Goal: Transaction & Acquisition: Book appointment/travel/reservation

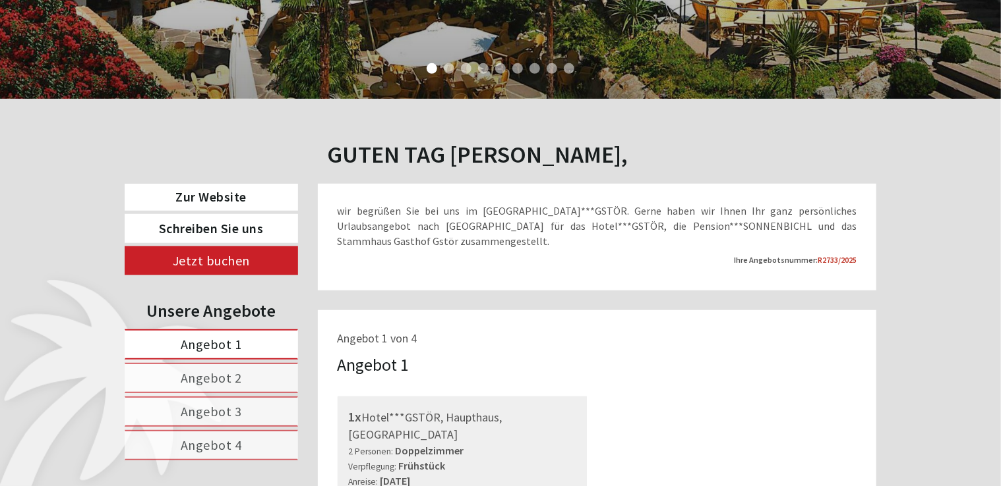
scroll to position [442, 0]
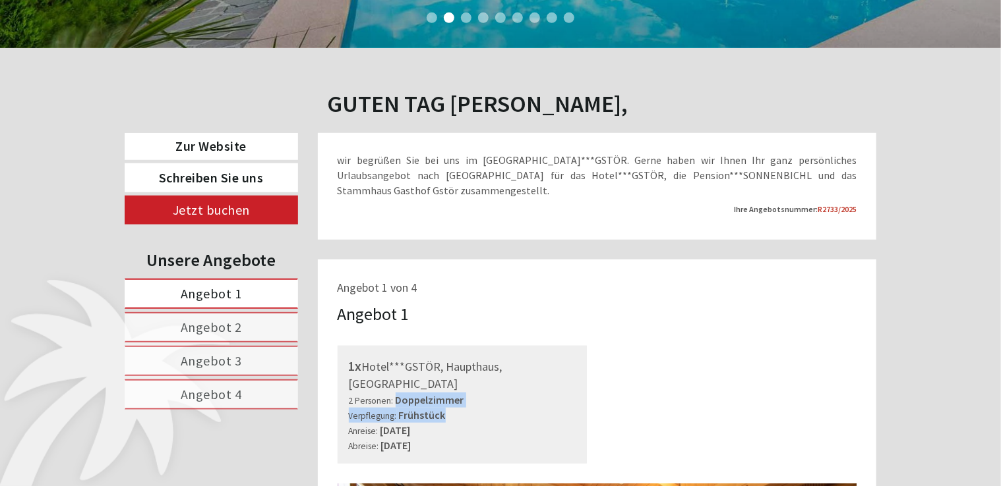
drag, startPoint x: 1003, startPoint y: 40, endPoint x: 923, endPoint y: 391, distance: 360.1
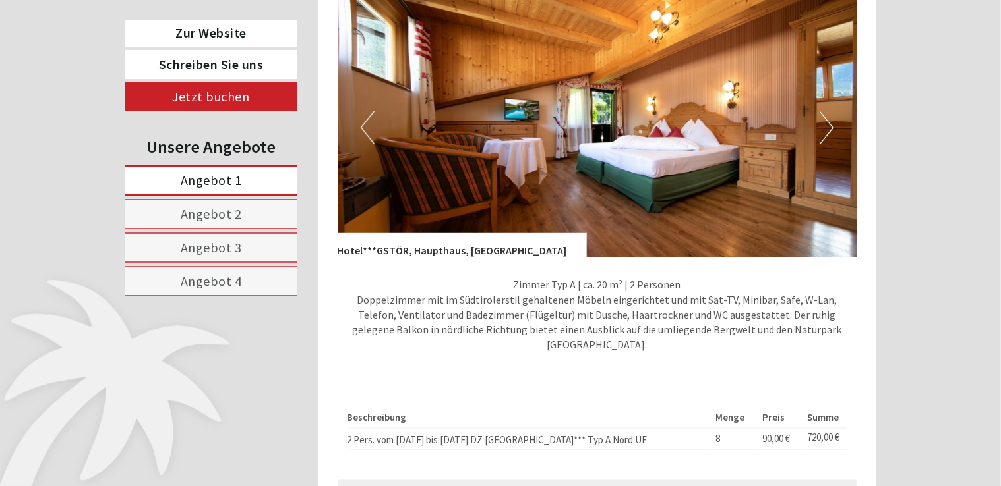
scroll to position [948, 0]
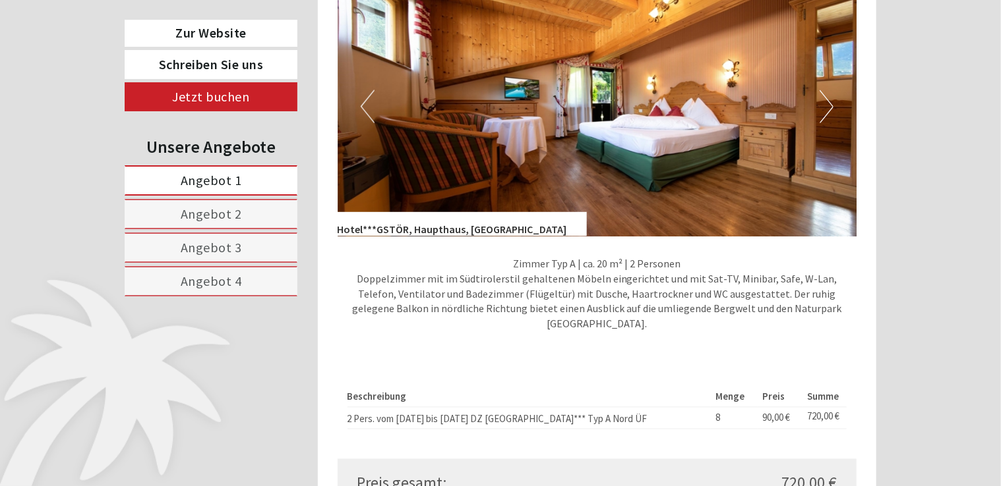
click at [828, 90] on button "Next" at bounding box center [826, 106] width 14 height 33
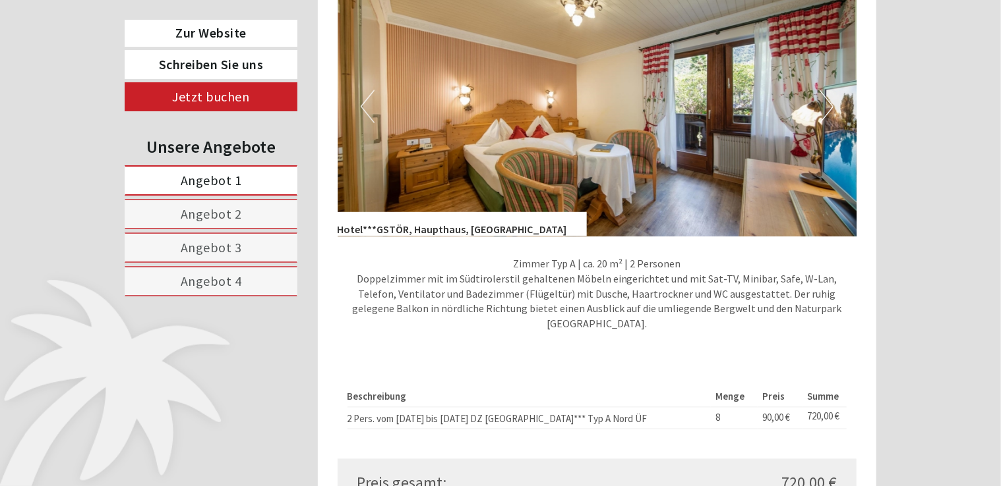
click at [828, 90] on button "Next" at bounding box center [826, 106] width 14 height 33
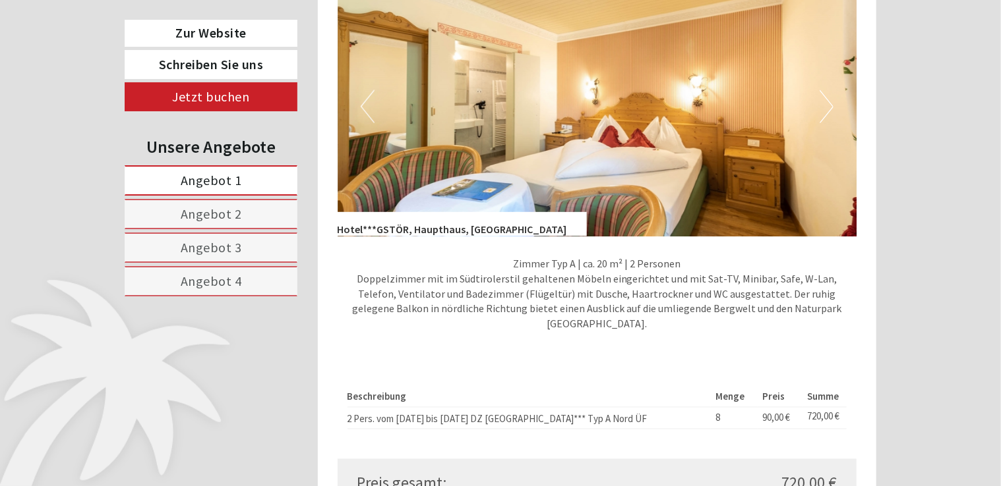
click at [828, 90] on button "Next" at bounding box center [826, 106] width 14 height 33
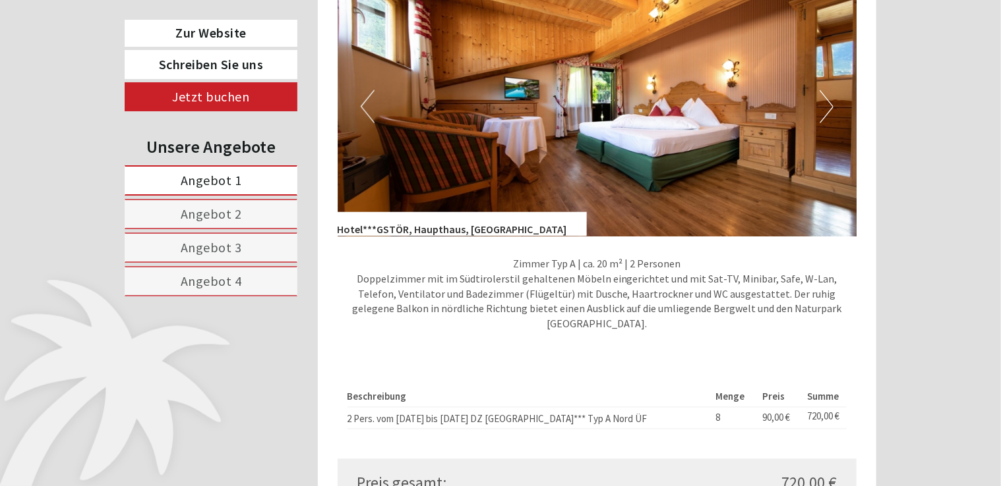
click at [828, 90] on button "Next" at bounding box center [826, 106] width 14 height 33
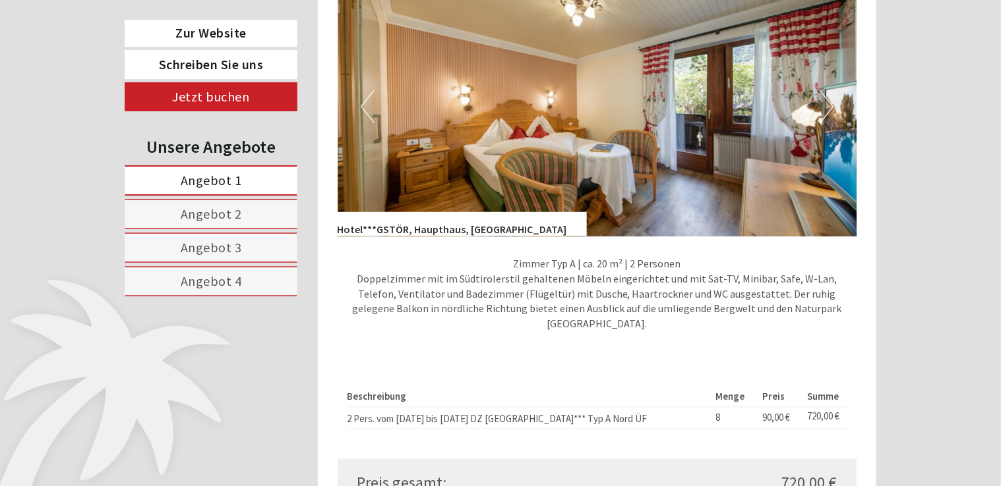
click at [828, 91] on button "Next" at bounding box center [826, 106] width 14 height 33
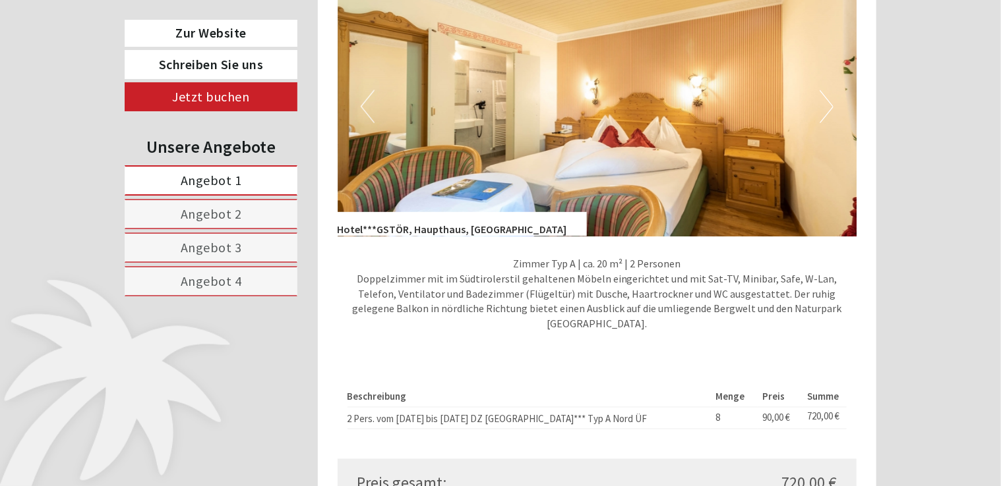
click at [828, 91] on button "Next" at bounding box center [826, 106] width 14 height 33
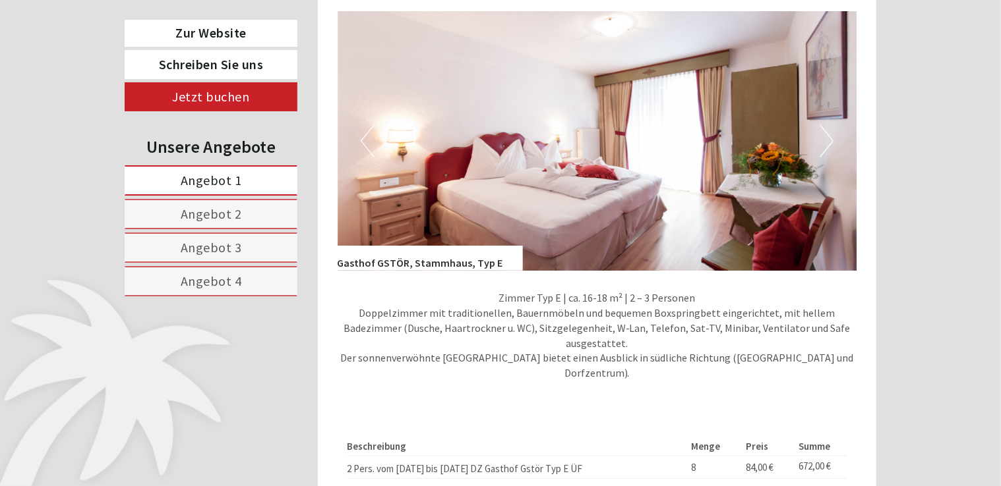
scroll to position [2615, 0]
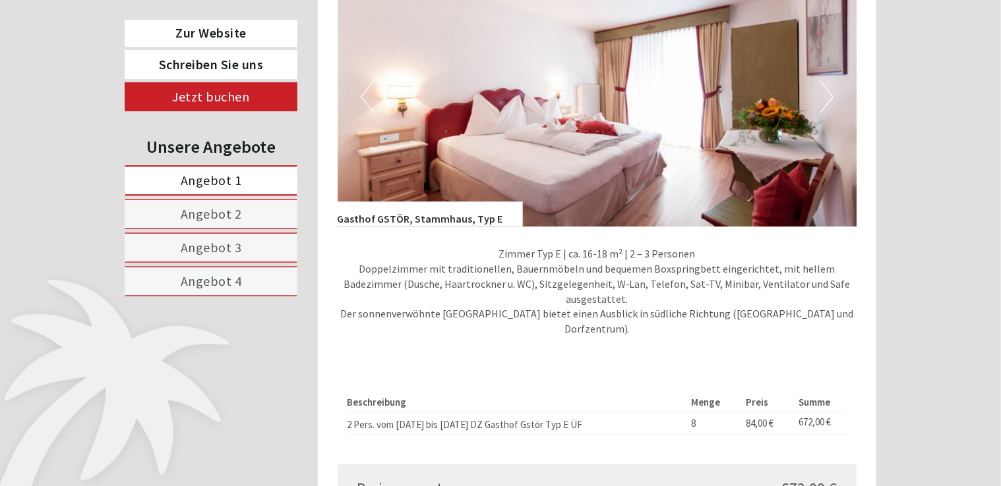
click at [830, 80] on button "Next" at bounding box center [826, 96] width 14 height 33
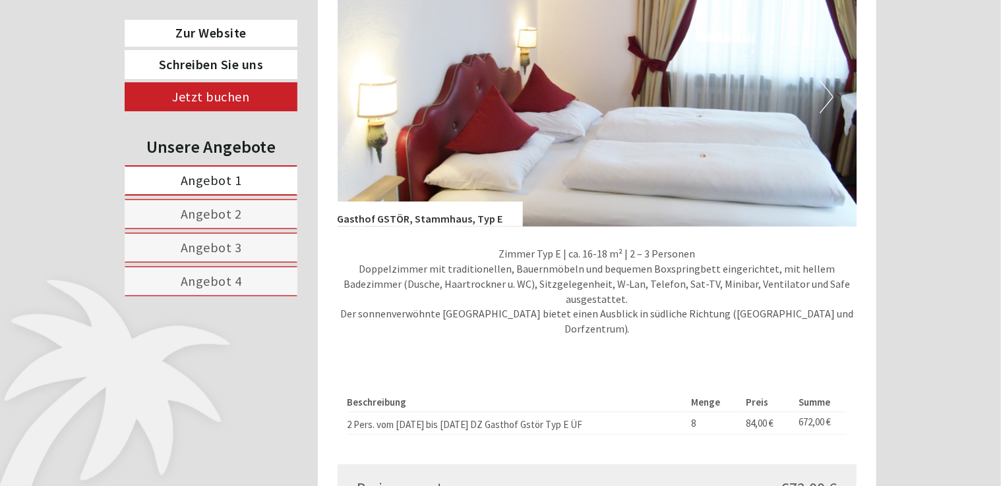
click at [830, 80] on button "Next" at bounding box center [826, 96] width 14 height 33
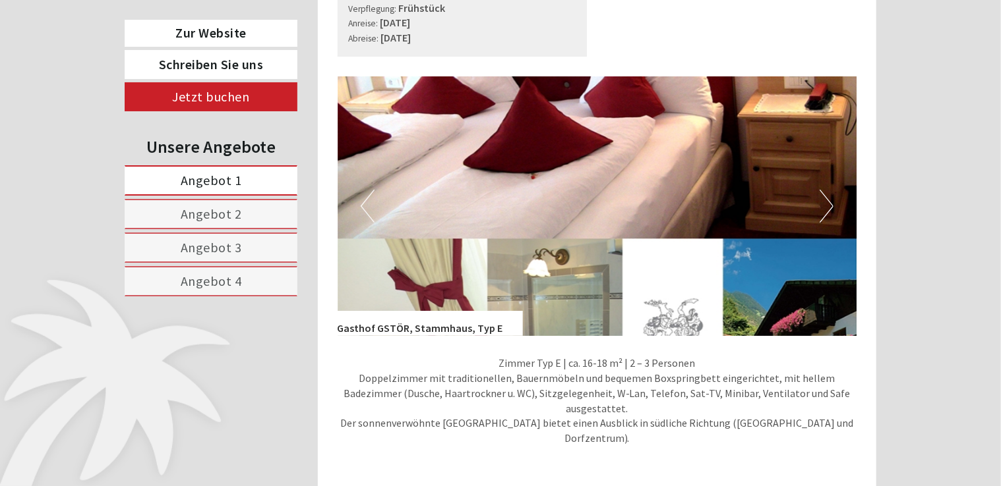
scroll to position [2346, 0]
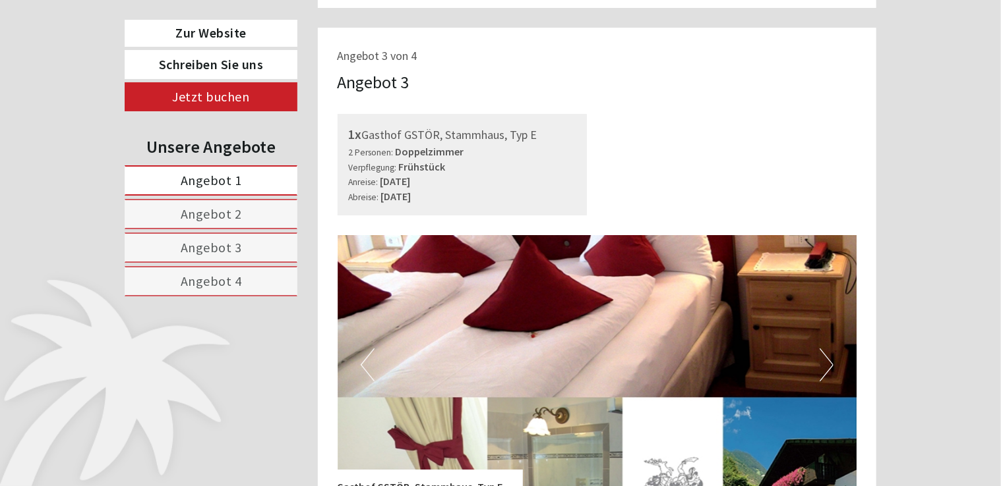
click at [833, 310] on img at bounding box center [596, 365] width 519 height 260
click at [828, 419] on img at bounding box center [596, 365] width 519 height 260
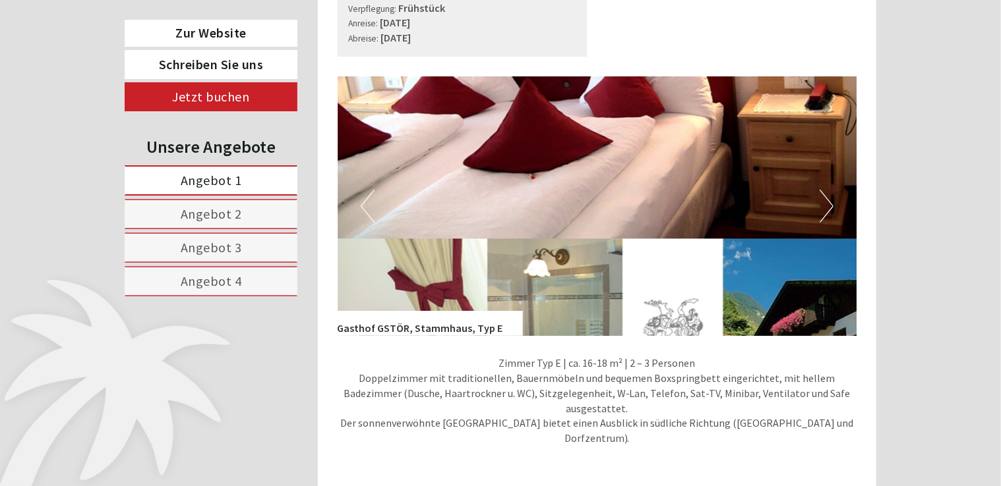
scroll to position [2586, 0]
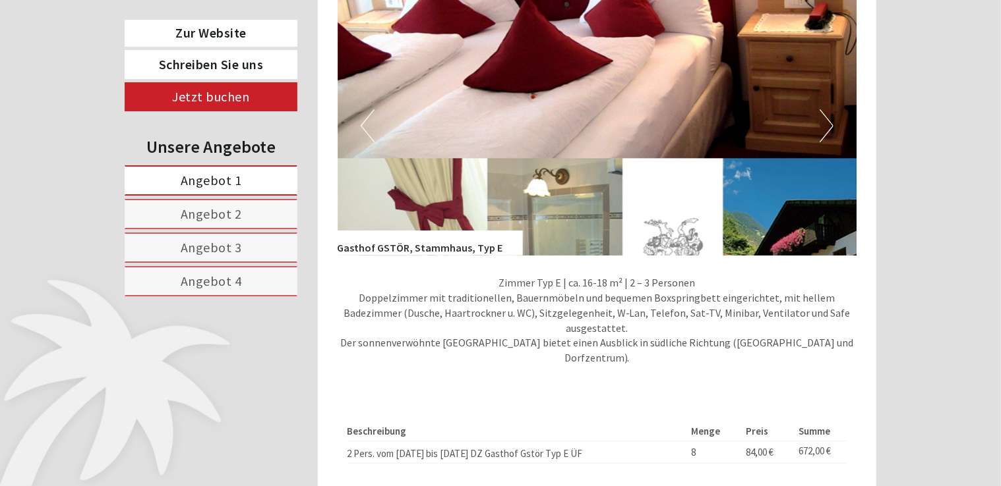
click at [834, 177] on img at bounding box center [596, 126] width 519 height 260
click at [832, 109] on button "Next" at bounding box center [826, 125] width 14 height 33
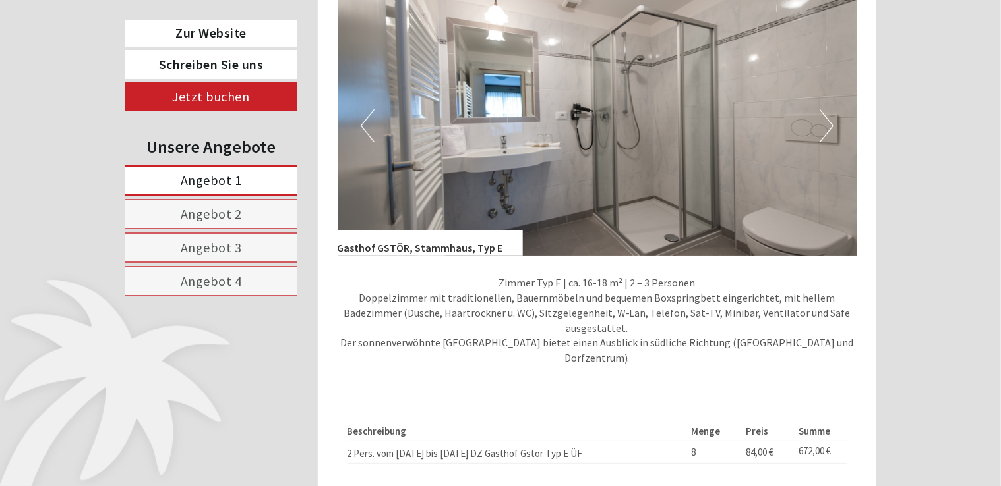
click at [829, 109] on button "Next" at bounding box center [826, 125] width 14 height 33
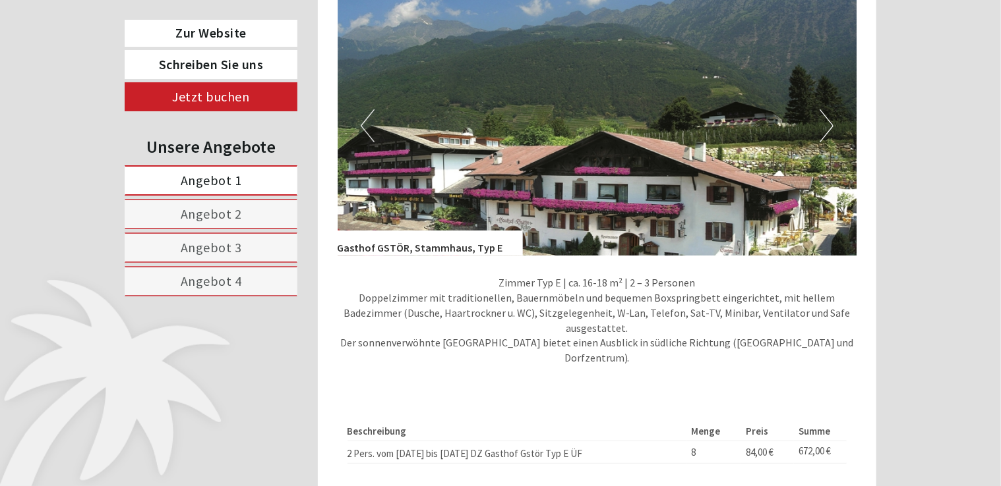
click at [831, 109] on button "Next" at bounding box center [826, 125] width 14 height 33
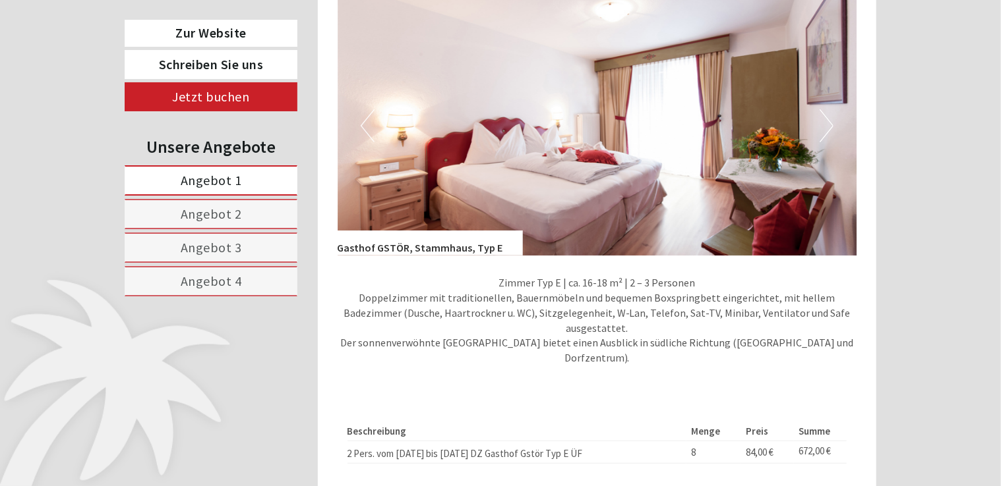
click at [831, 109] on button "Next" at bounding box center [826, 125] width 14 height 33
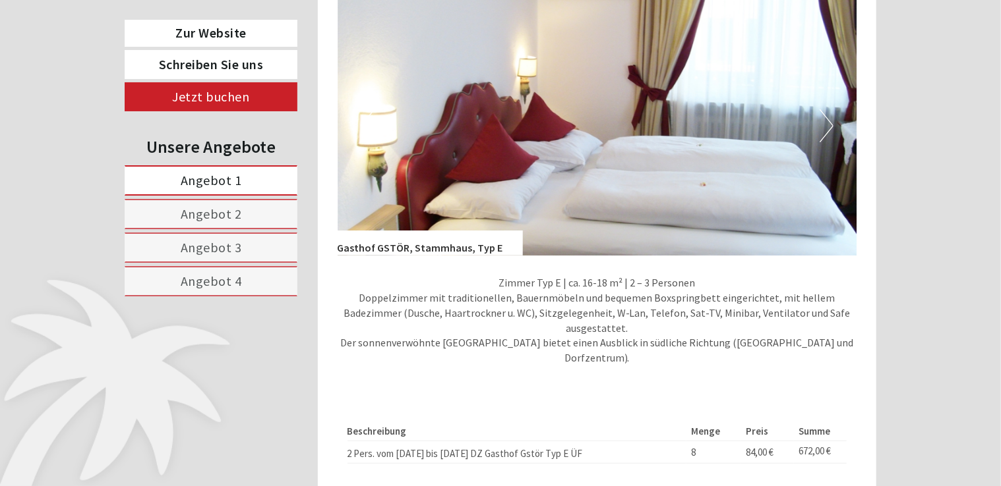
click at [831, 109] on button "Next" at bounding box center [826, 125] width 14 height 33
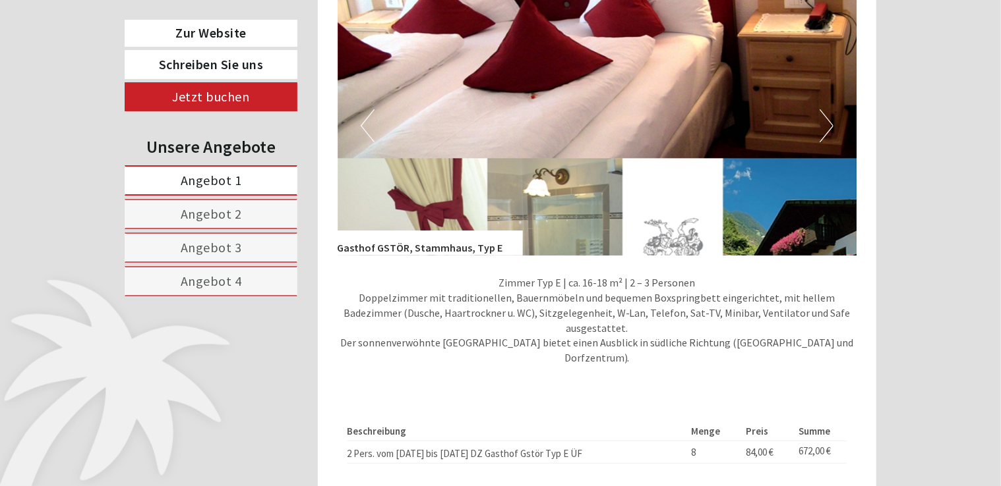
click at [831, 109] on button "Next" at bounding box center [826, 125] width 14 height 33
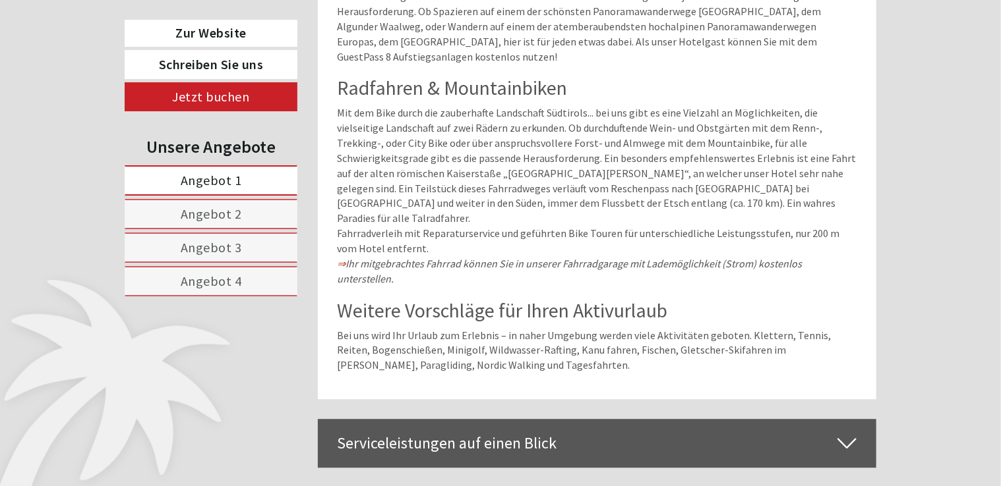
scroll to position [4041, 0]
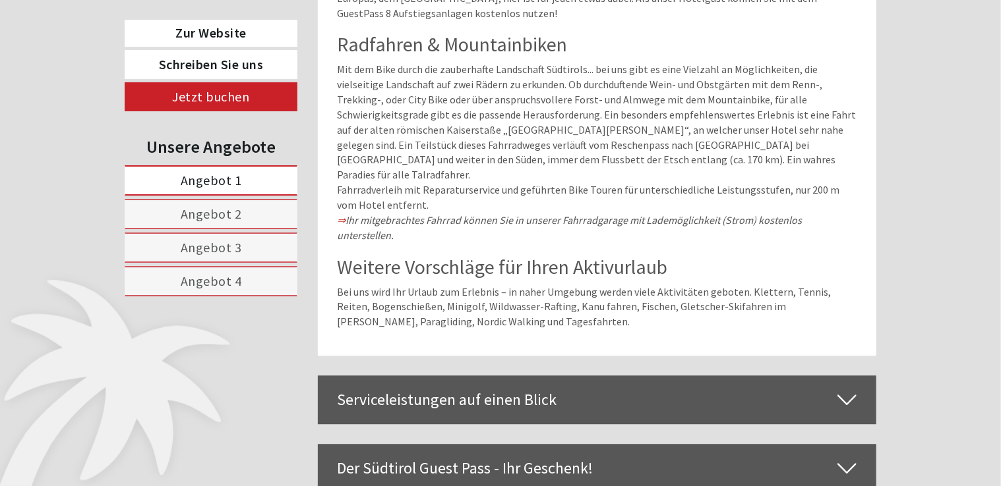
click at [843, 389] on icon at bounding box center [846, 400] width 19 height 22
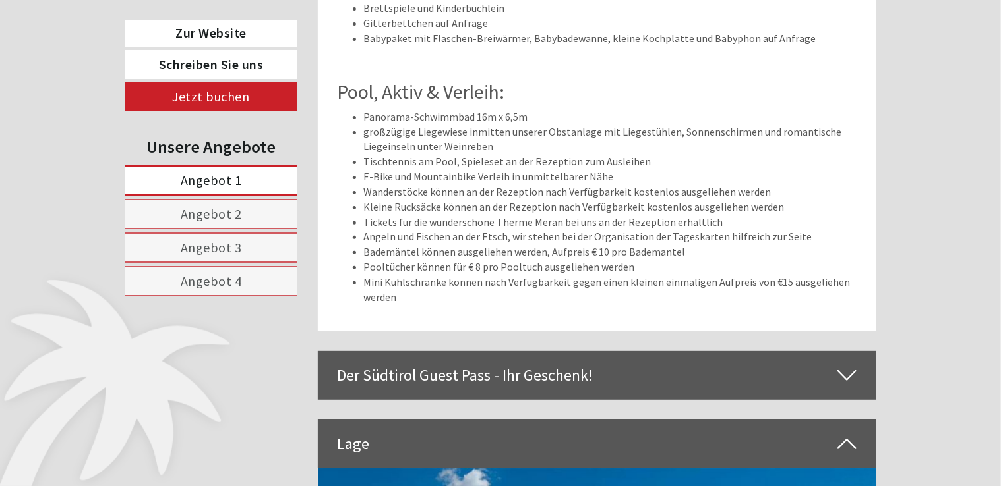
scroll to position [5112, 0]
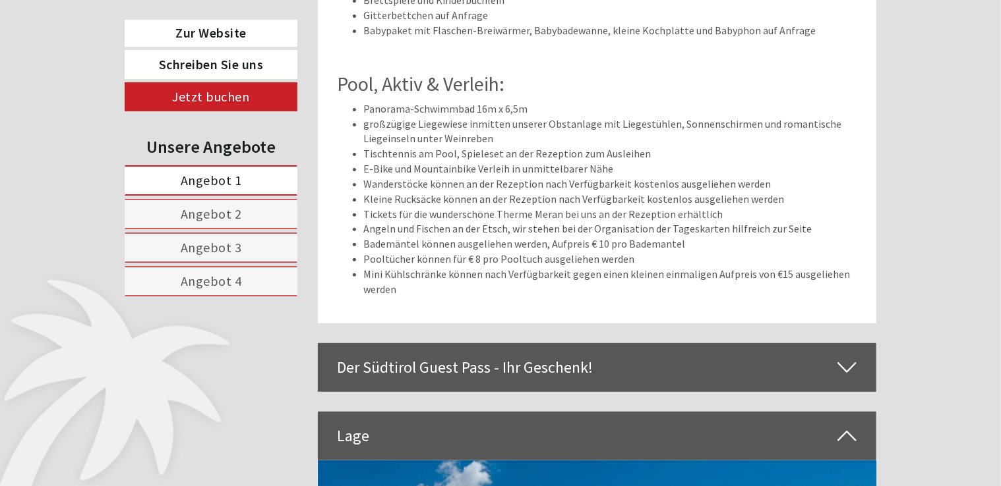
click at [849, 357] on icon at bounding box center [846, 368] width 19 height 22
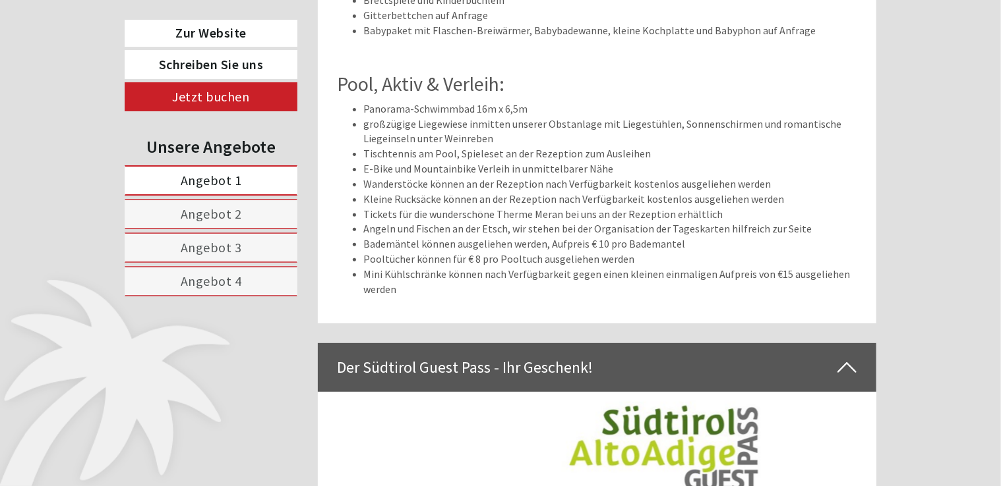
drag, startPoint x: 1000, startPoint y: 308, endPoint x: 1009, endPoint y: 382, distance: 73.7
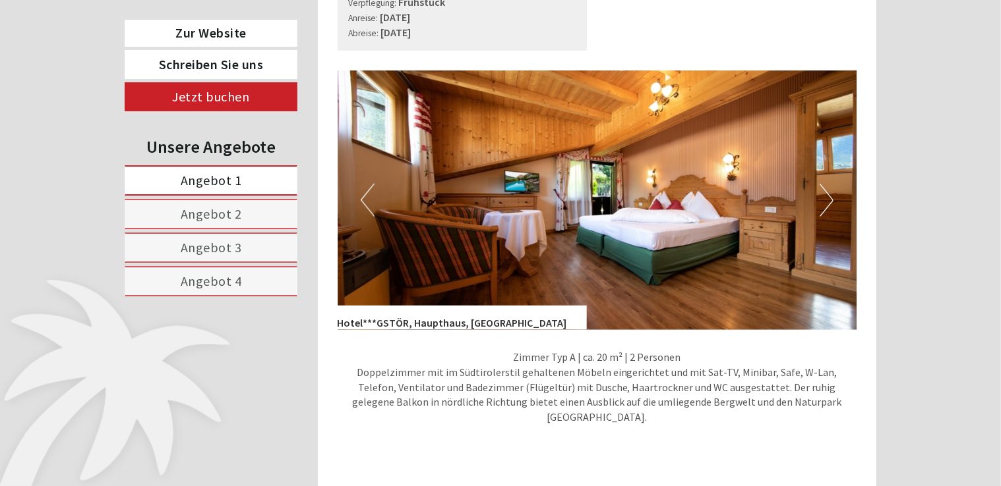
scroll to position [857, 0]
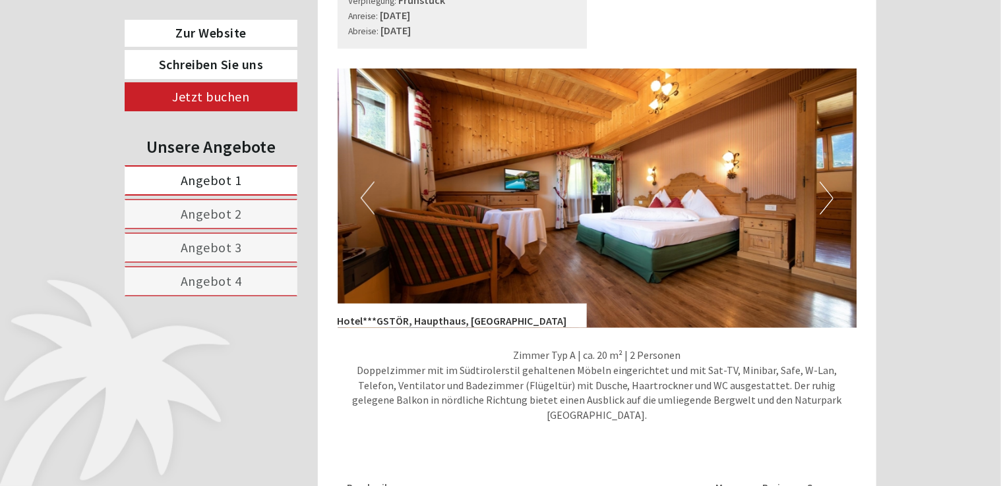
click at [830, 182] on button "Next" at bounding box center [826, 198] width 14 height 33
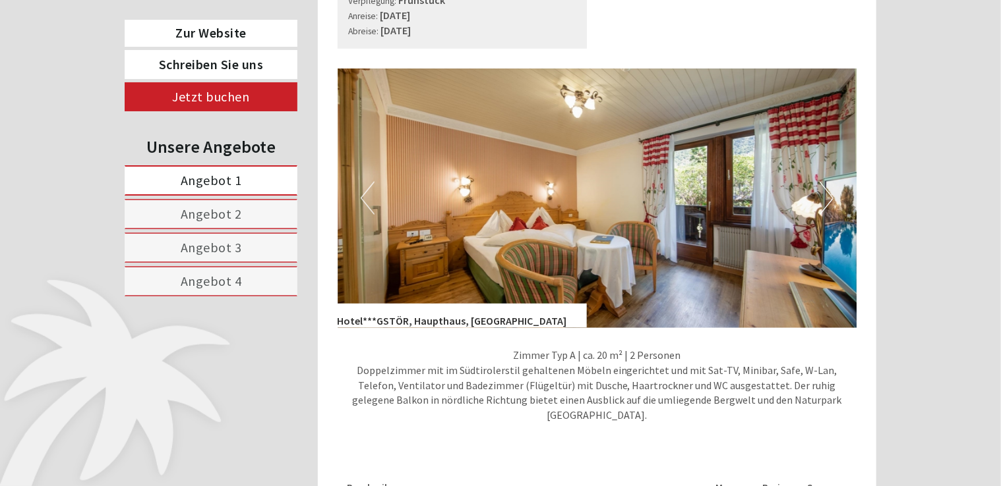
click at [830, 182] on button "Next" at bounding box center [826, 198] width 14 height 33
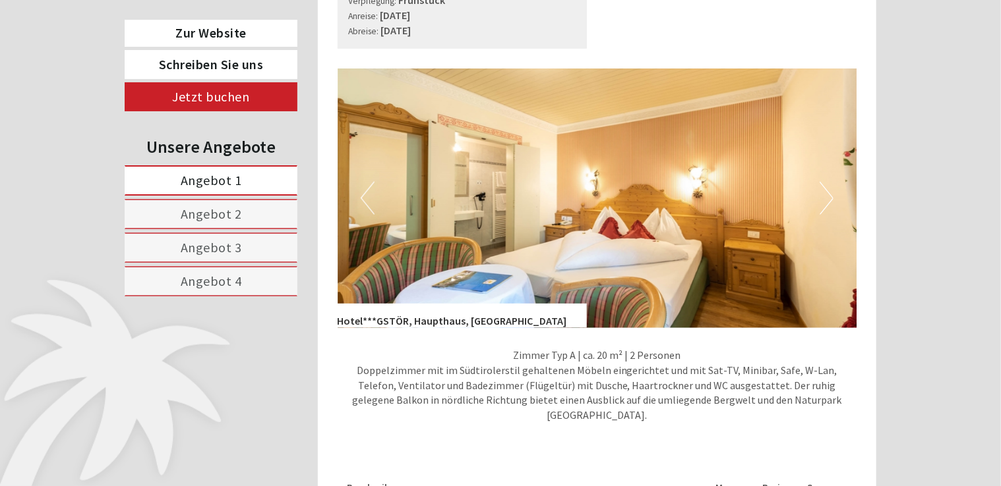
click at [830, 182] on button "Next" at bounding box center [826, 198] width 14 height 33
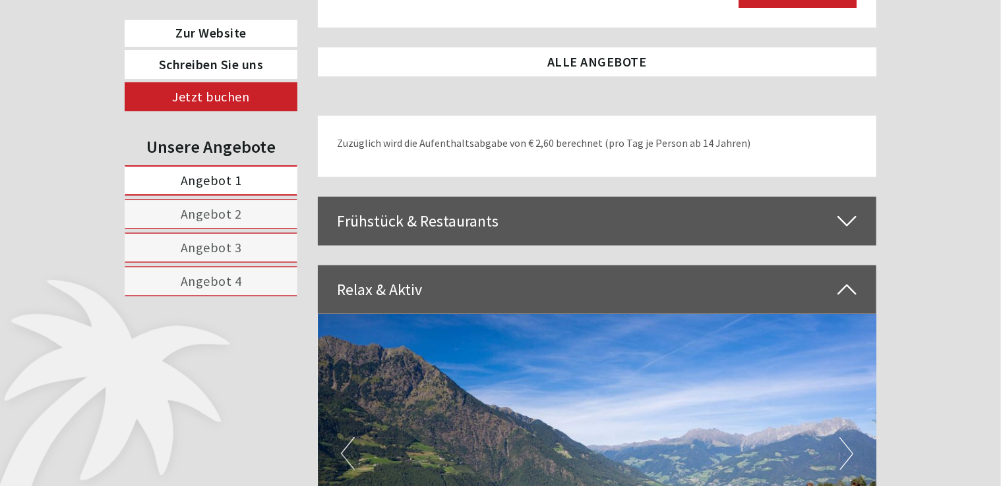
scroll to position [2966, 0]
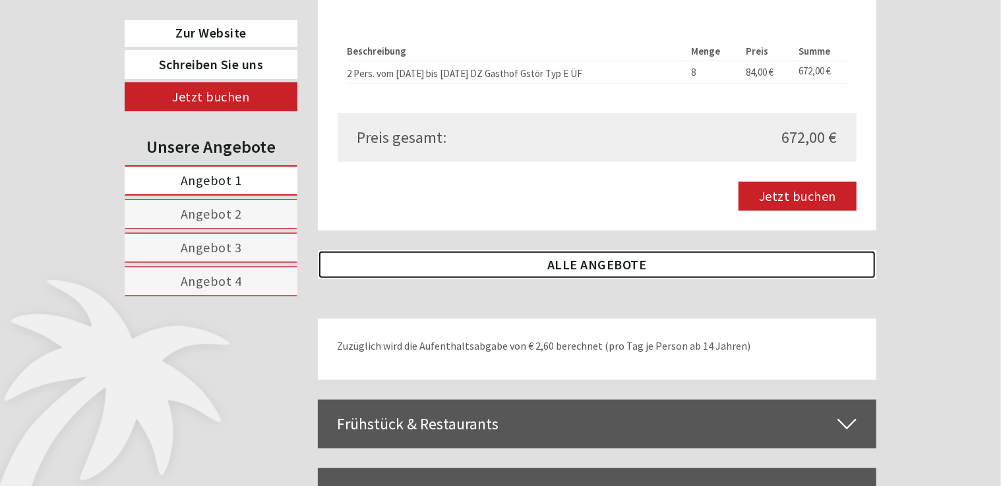
click at [612, 250] on link "ALLE ANGEBOTE" at bounding box center [597, 264] width 559 height 29
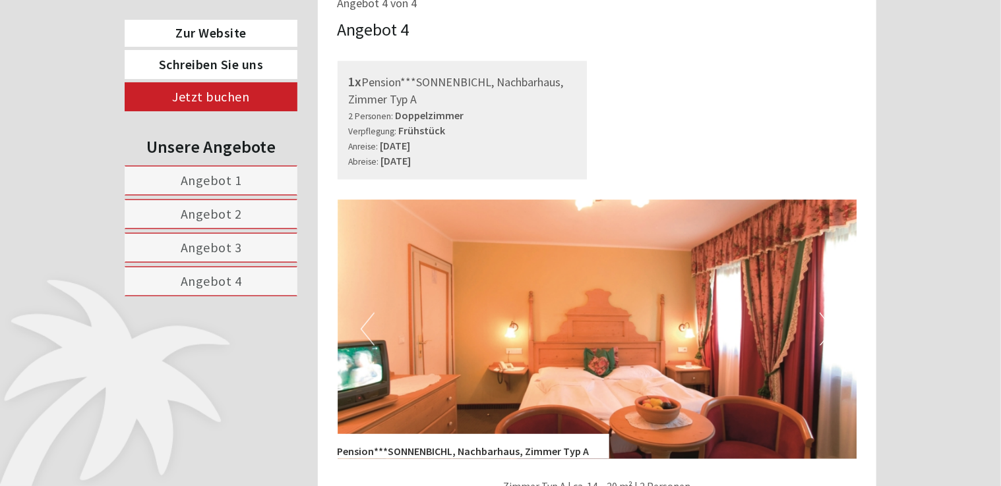
scroll to position [3206, 0]
